Goal: Use online tool/utility: Utilize a website feature to perform a specific function

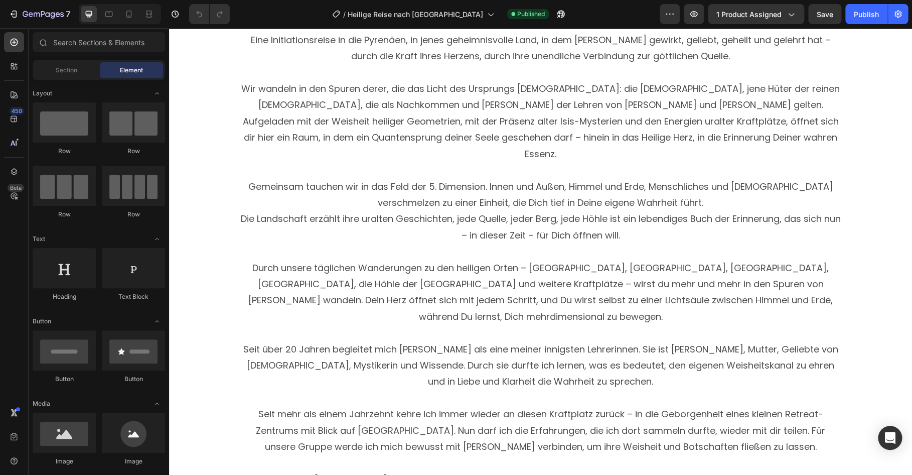
scroll to position [1047, 0]
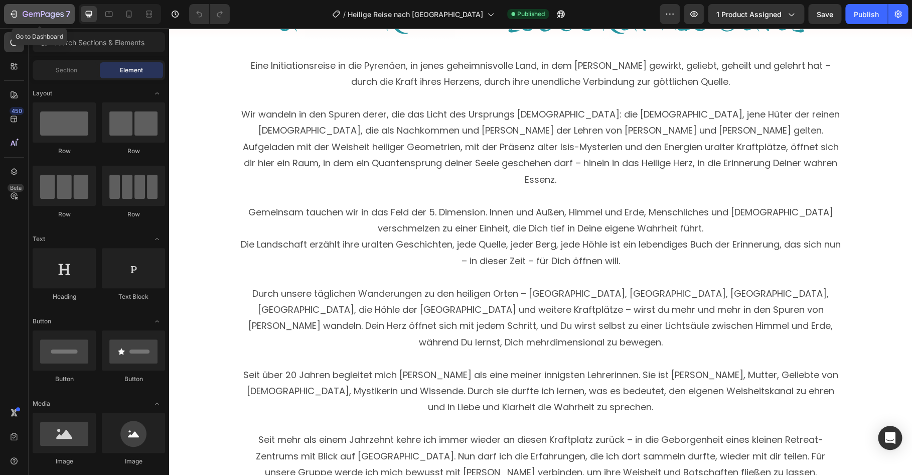
click at [20, 11] on div "7" at bounding box center [40, 14] width 62 height 12
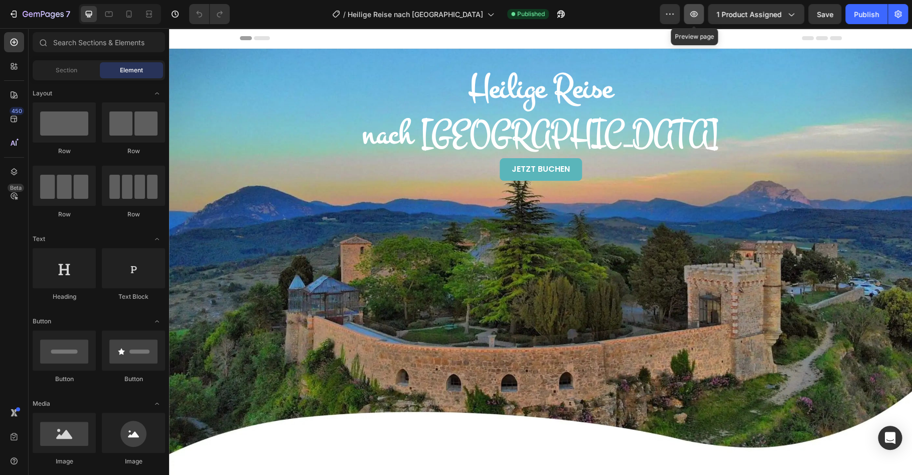
click at [693, 16] on icon "button" at bounding box center [694, 14] width 10 height 10
click at [672, 11] on icon "button" at bounding box center [670, 14] width 10 height 10
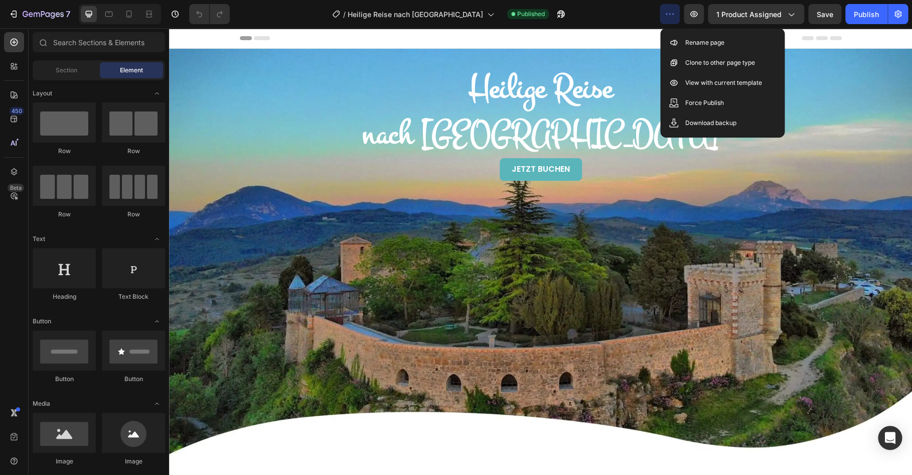
click at [672, 12] on icon "button" at bounding box center [670, 14] width 10 height 10
